Goal: Information Seeking & Learning: Learn about a topic

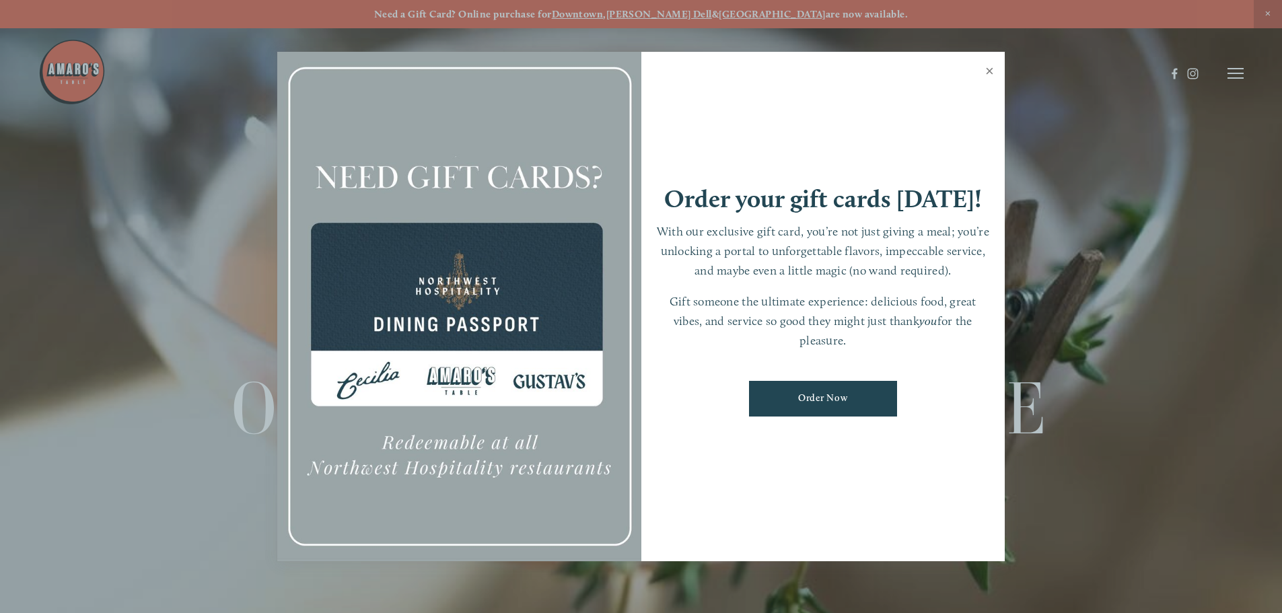
click at [995, 75] on link "Close" at bounding box center [989, 73] width 26 height 38
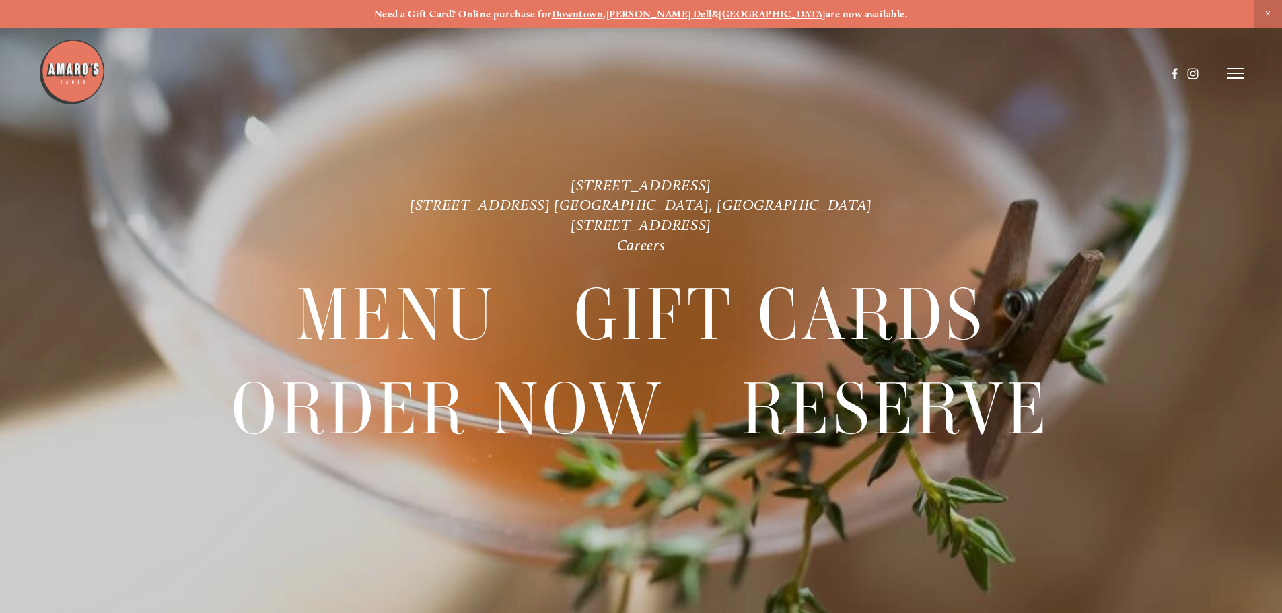
scroll to position [28, 0]
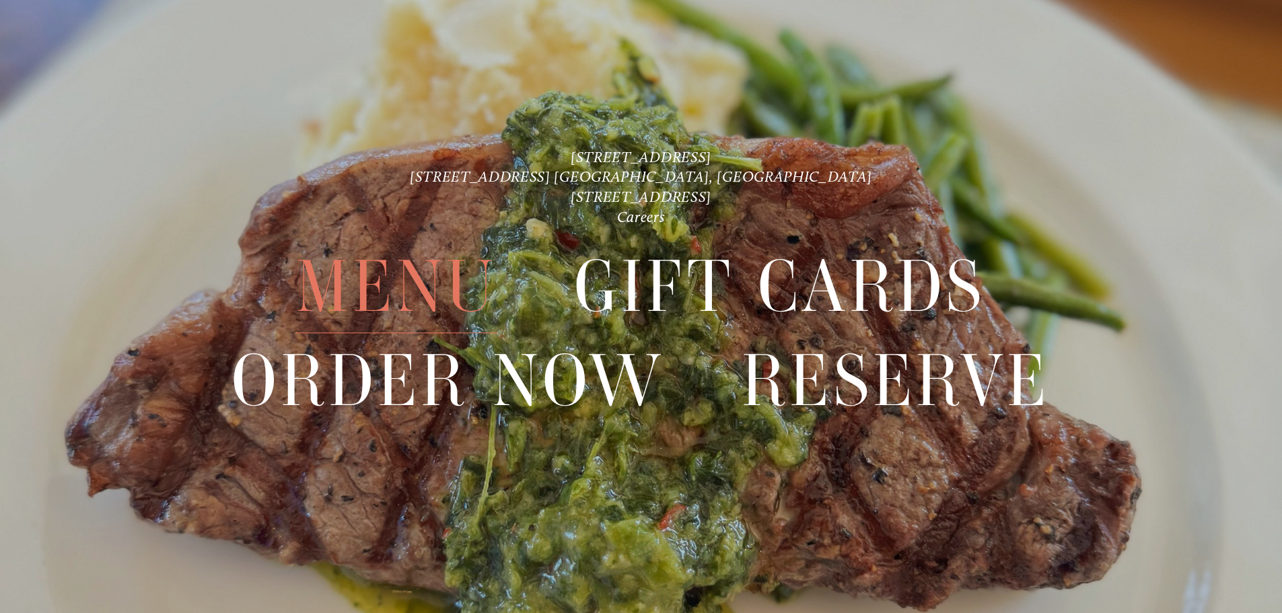
click at [426, 287] on span "Menu" at bounding box center [396, 287] width 201 height 93
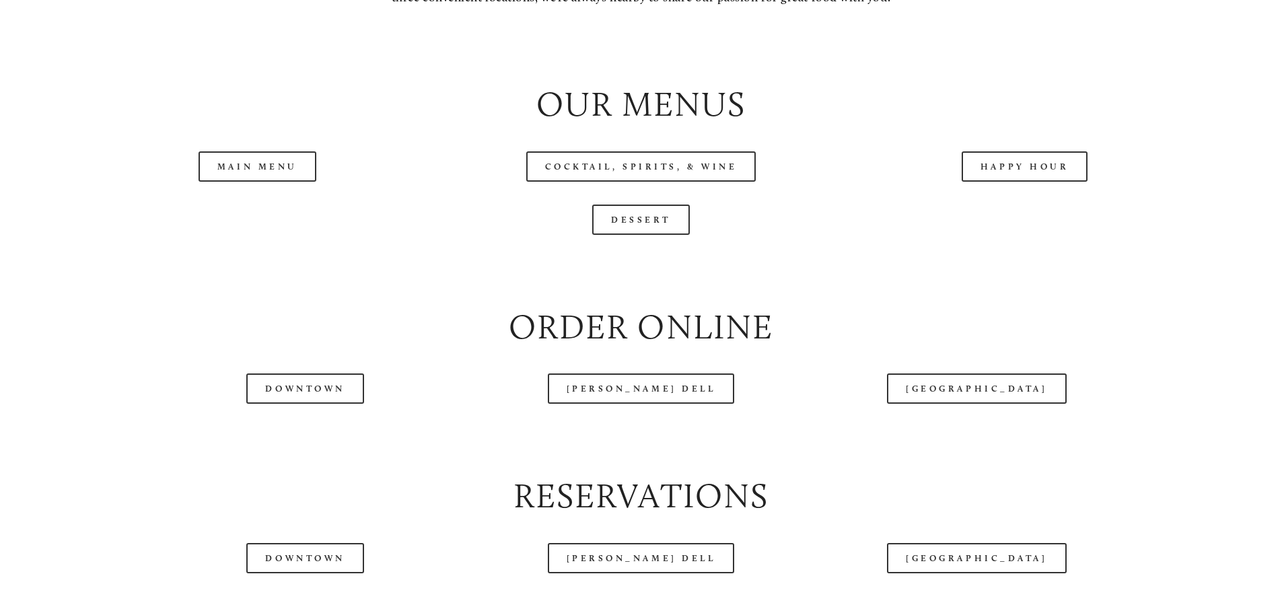
scroll to position [1528, 0]
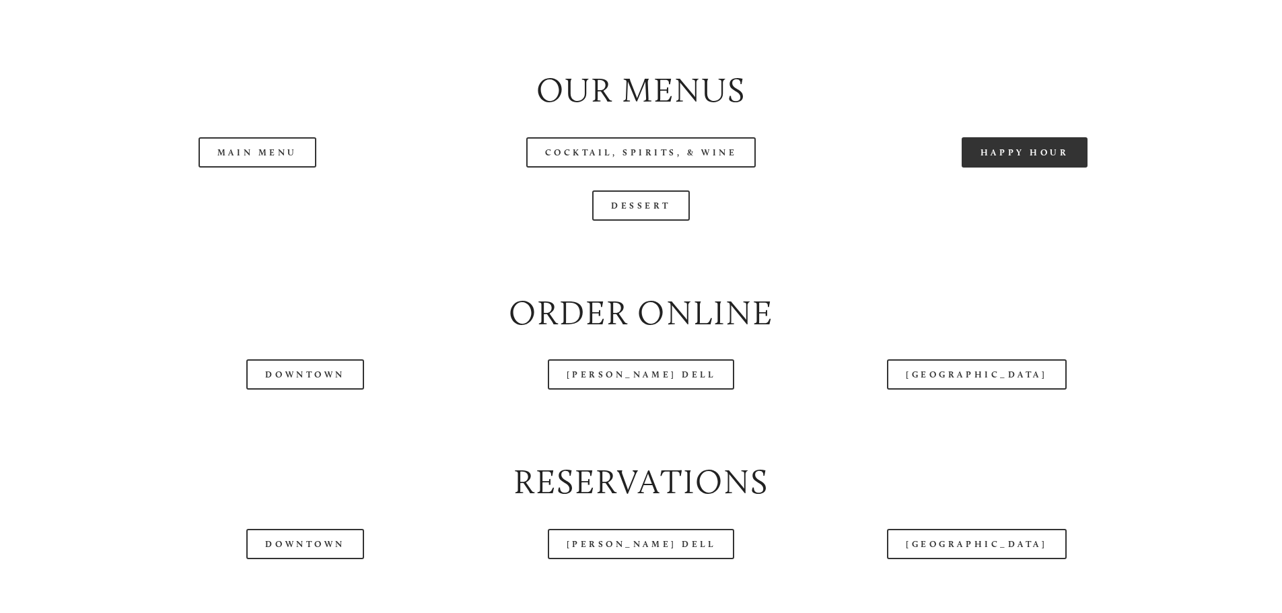
click at [1026, 168] on link "Happy Hour" at bounding box center [1025, 152] width 127 height 30
click at [245, 168] on link "Main Menu" at bounding box center [258, 152] width 118 height 30
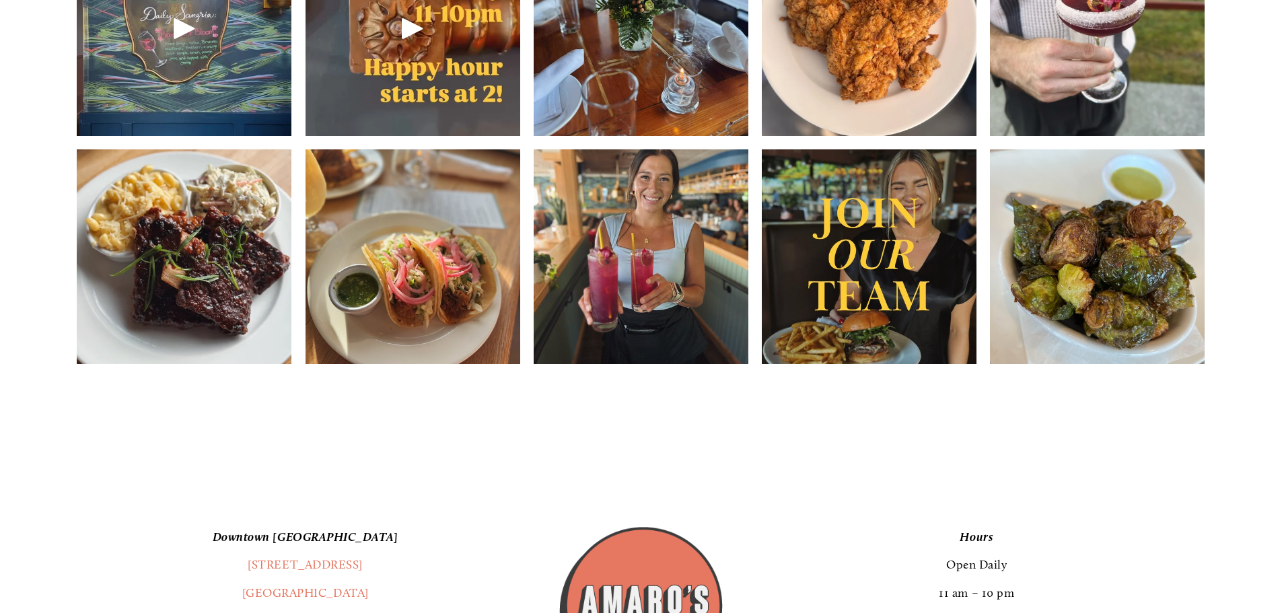
scroll to position [2427, 0]
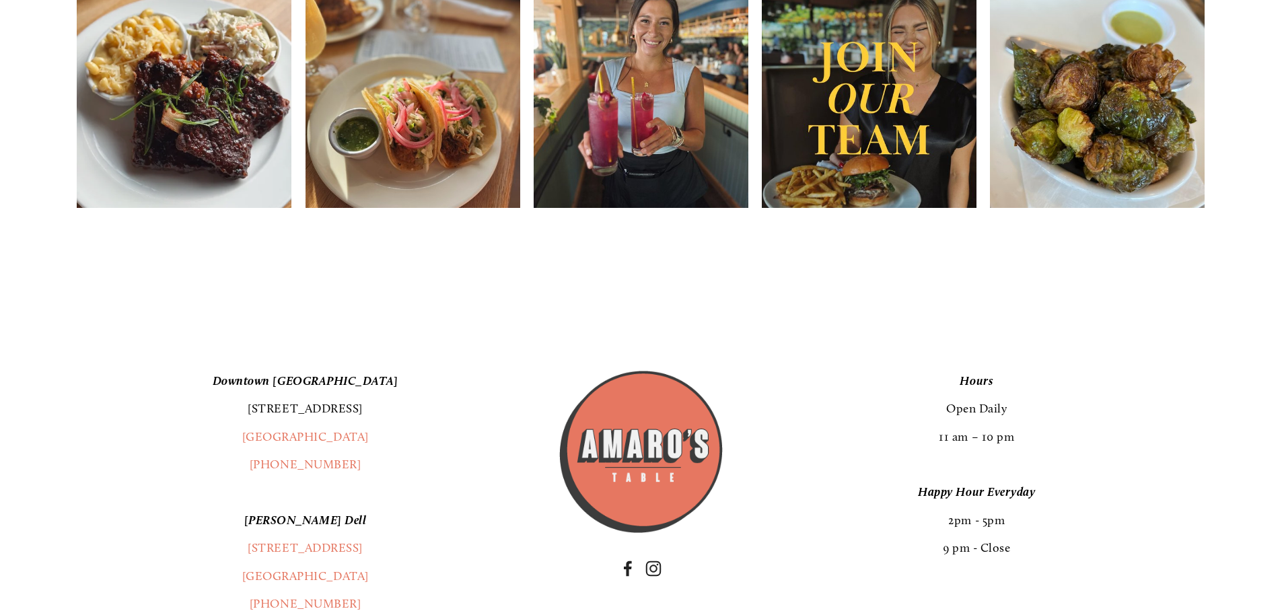
click at [267, 416] on link "[STREET_ADDRESS]" at bounding box center [305, 408] width 115 height 15
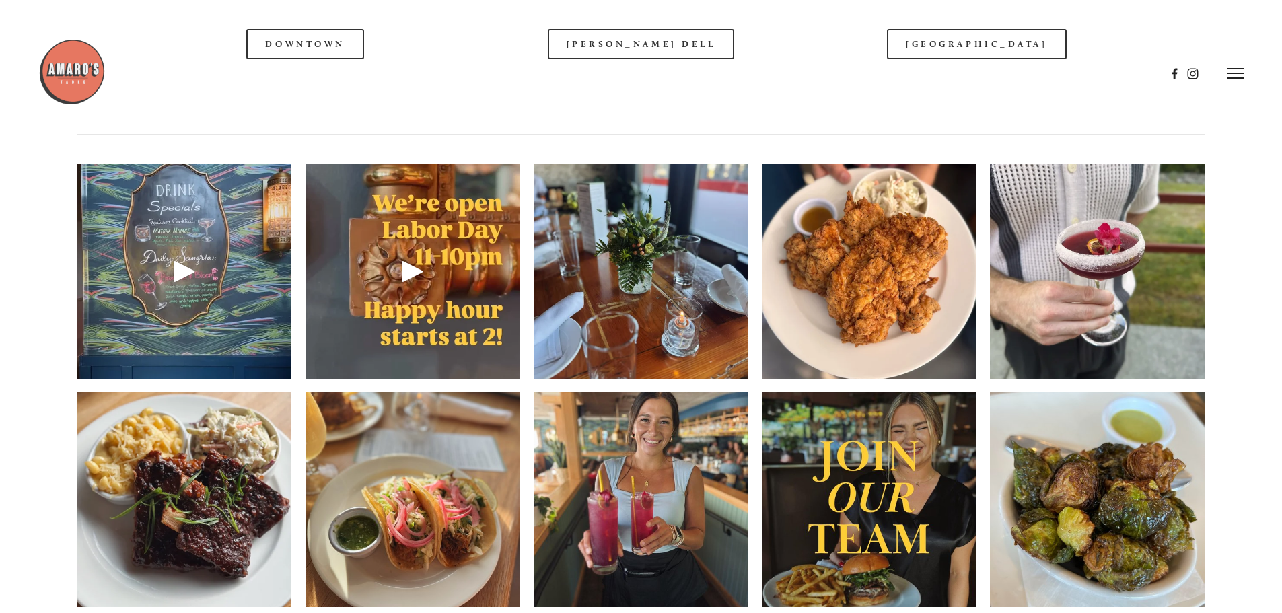
scroll to position [1931, 0]
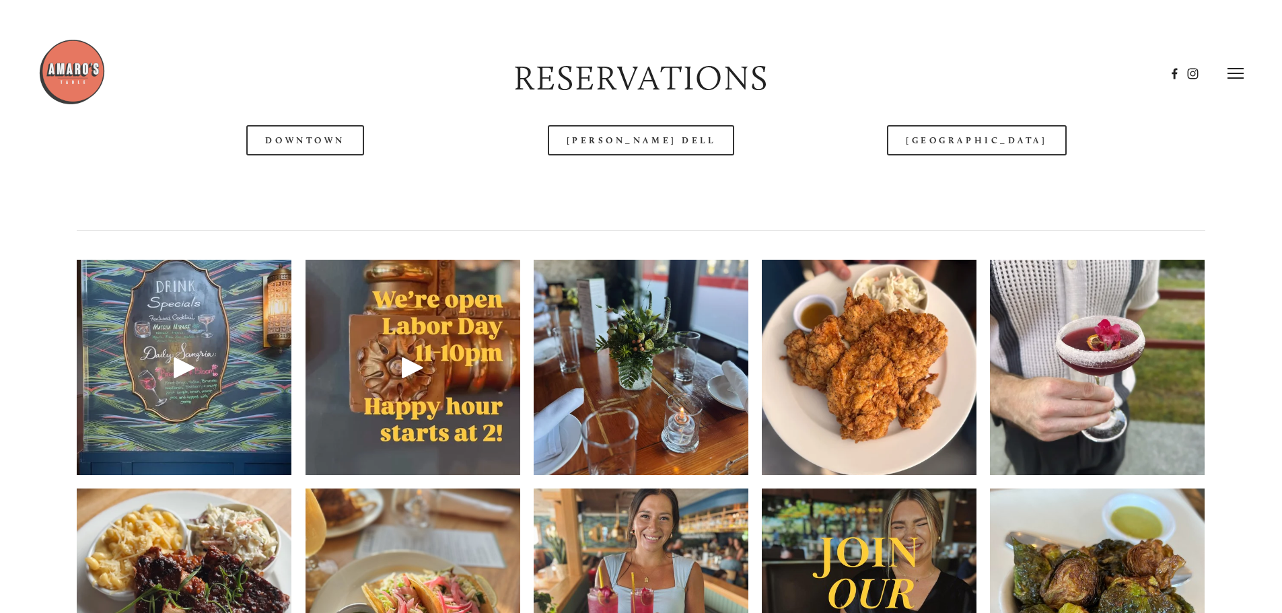
drag, startPoint x: 1272, startPoint y: 312, endPoint x: 1260, endPoint y: 318, distance: 14.1
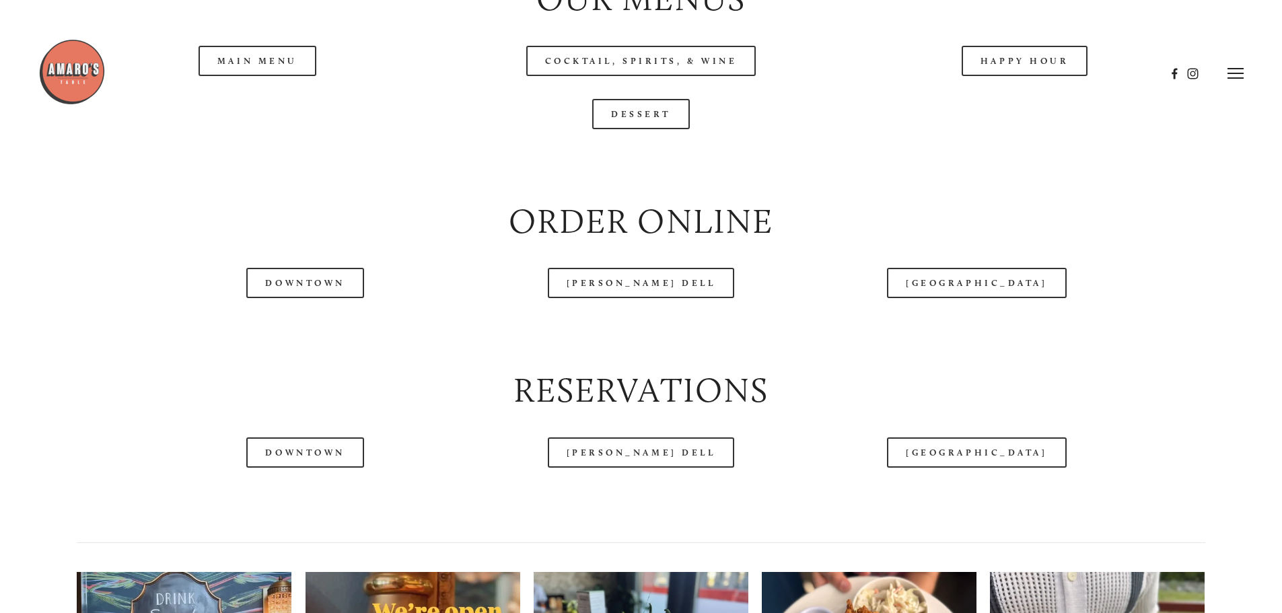
scroll to position [1541, 0]
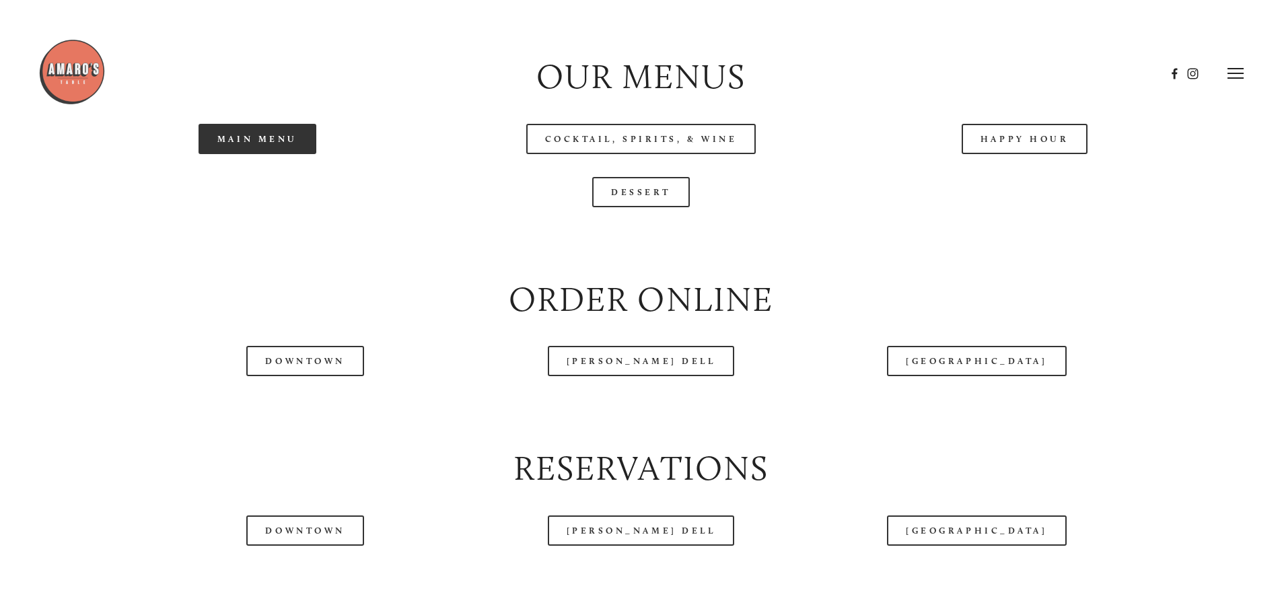
click at [259, 154] on link "Main Menu" at bounding box center [258, 139] width 118 height 30
